Goal: Obtain resource: Download file/media

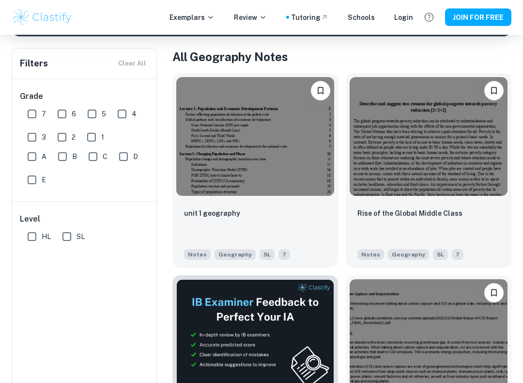
scroll to position [180, 0]
click at [303, 213] on div "unit 1 geography" at bounding box center [255, 223] width 143 height 33
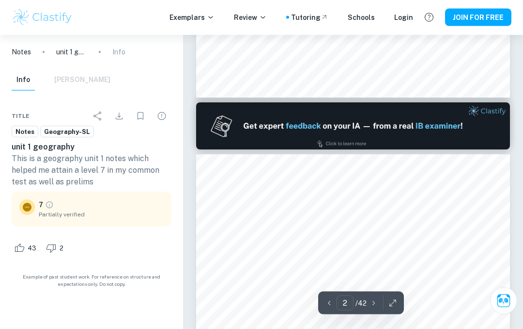
type input "1"
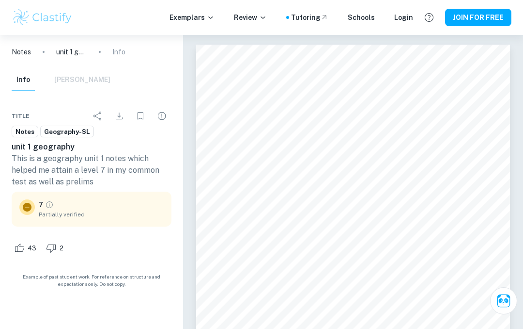
click at [119, 111] on icon "Download" at bounding box center [119, 116] width 12 height 12
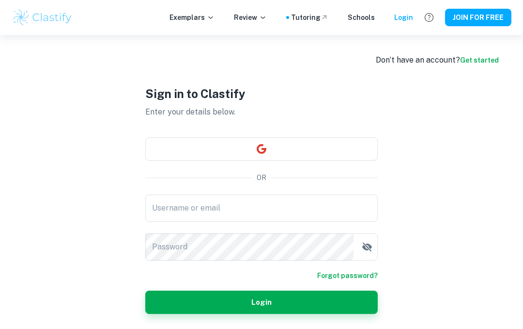
click at [501, 15] on button "JOIN FOR FREE" at bounding box center [478, 17] width 66 height 17
click at [477, 63] on link "Get started" at bounding box center [479, 60] width 39 height 8
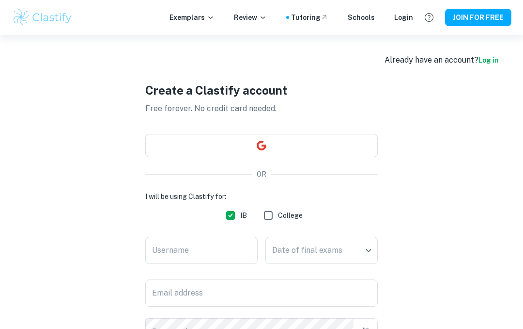
click at [224, 252] on input "Username" at bounding box center [201, 250] width 112 height 27
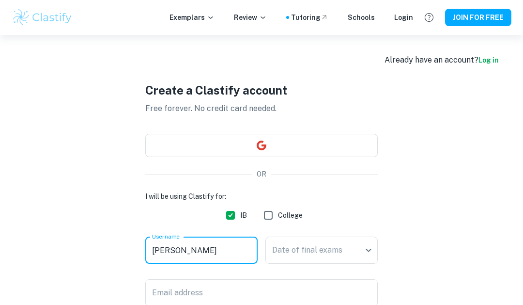
type input "[PERSON_NAME]"
click at [329, 256] on body "We value your privacy We use cookies to enhance your browsing experience, serve…" at bounding box center [261, 187] width 523 height 305
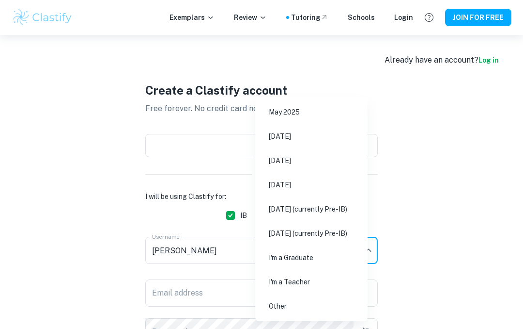
click at [364, 203] on li "[DATE] (currently Pre-IB)" at bounding box center [311, 209] width 105 height 22
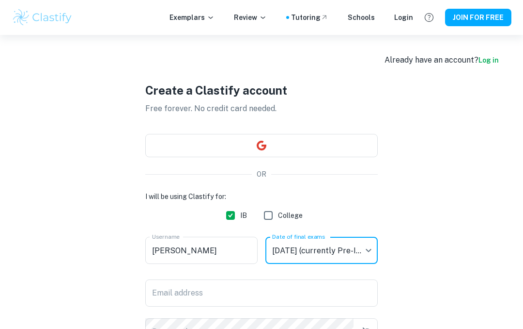
type input "M27"
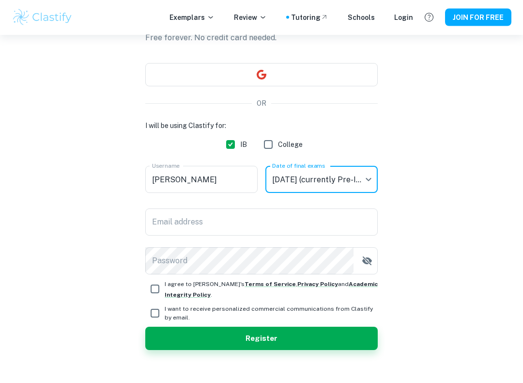
scroll to position [71, 0]
click at [356, 217] on input "Email address" at bounding box center [261, 221] width 233 height 27
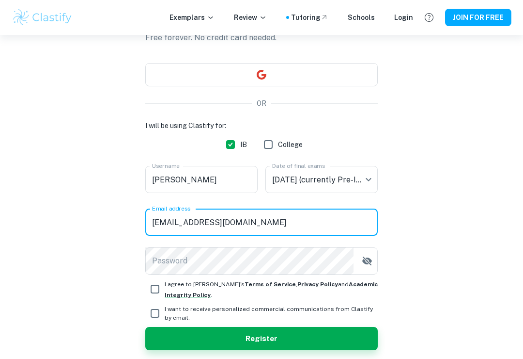
type input "[EMAIL_ADDRESS][DOMAIN_NAME]"
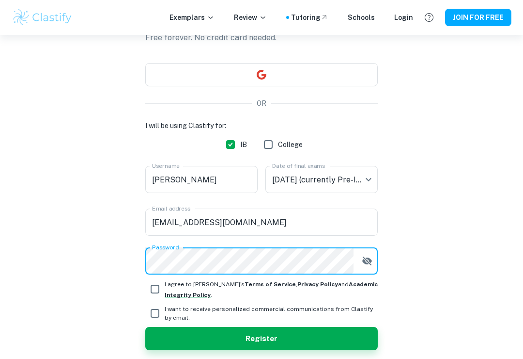
click at [153, 294] on input "I agree to [PERSON_NAME]'s Terms of Service , Privacy Policy and Academic Integ…" at bounding box center [154, 288] width 19 height 19
checkbox input "true"
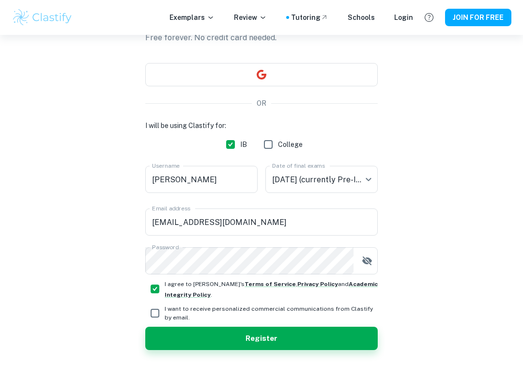
click at [193, 334] on button "Register" at bounding box center [261, 338] width 233 height 23
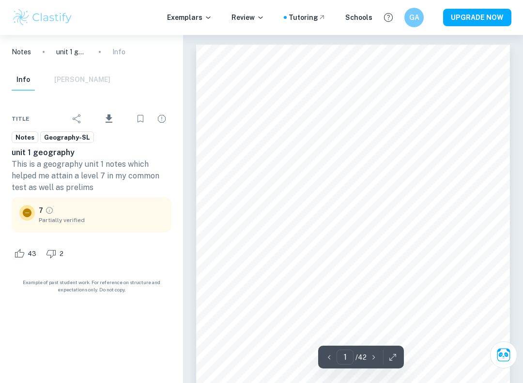
click at [112, 118] on icon "Download" at bounding box center [109, 118] width 7 height 8
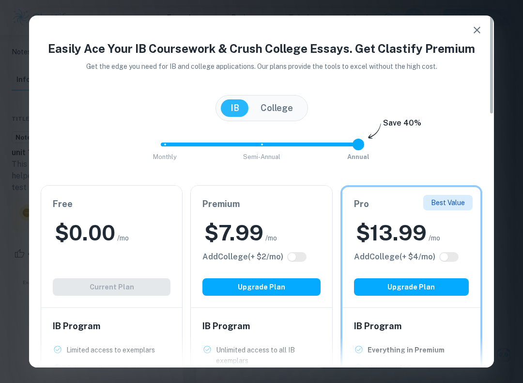
click at [482, 36] on button "button" at bounding box center [477, 29] width 19 height 19
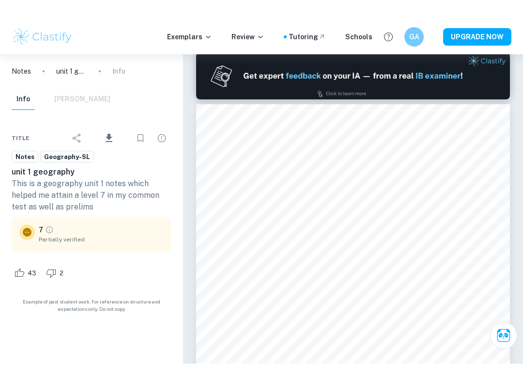
scroll to position [422, 0]
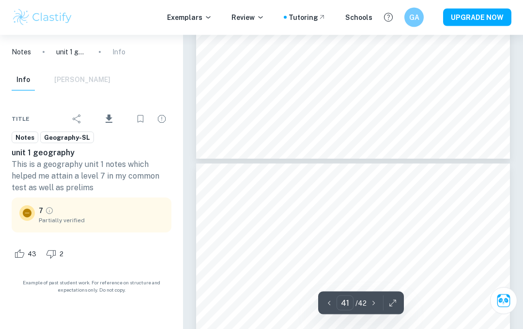
type input "40"
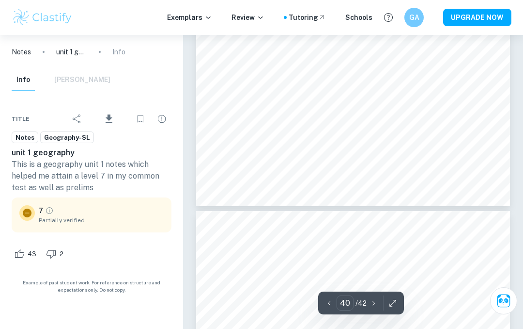
scroll to position [16690, 0]
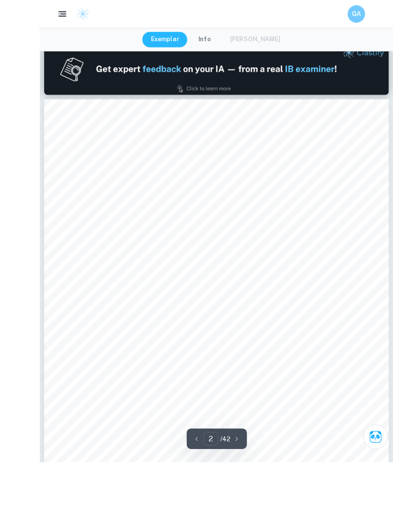
scroll to position [579, 0]
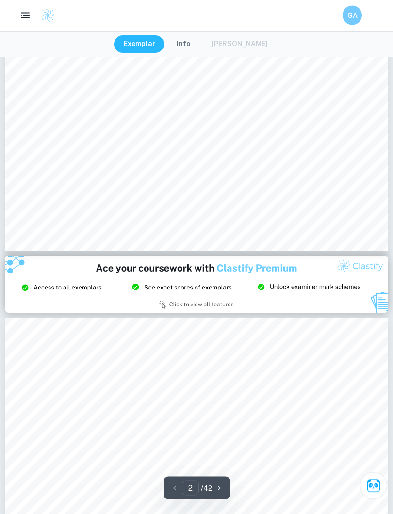
type input "3"
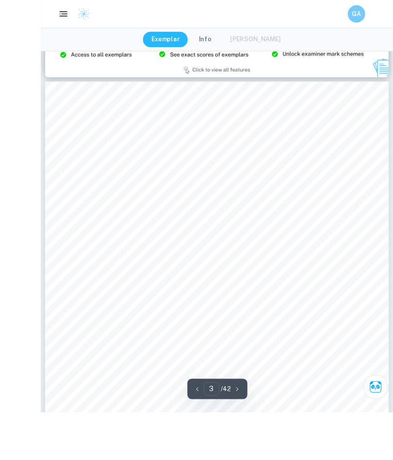
scroll to position [1179, 0]
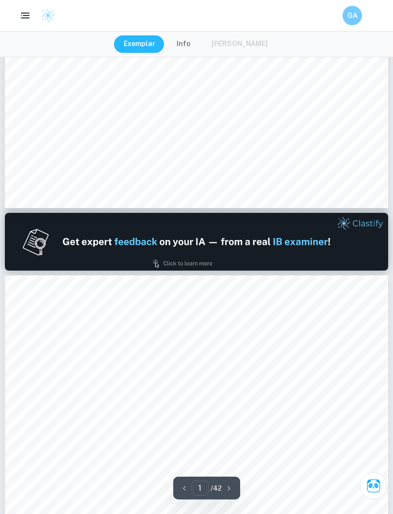
type input "2"
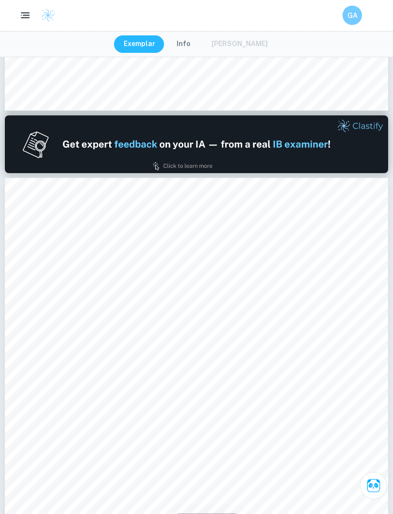
scroll to position [452, 0]
